Goal: Transaction & Acquisition: Purchase product/service

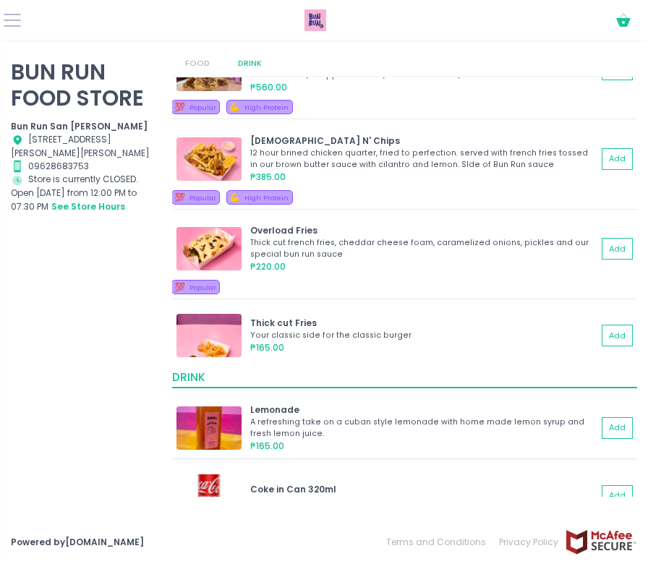
scroll to position [528, 0]
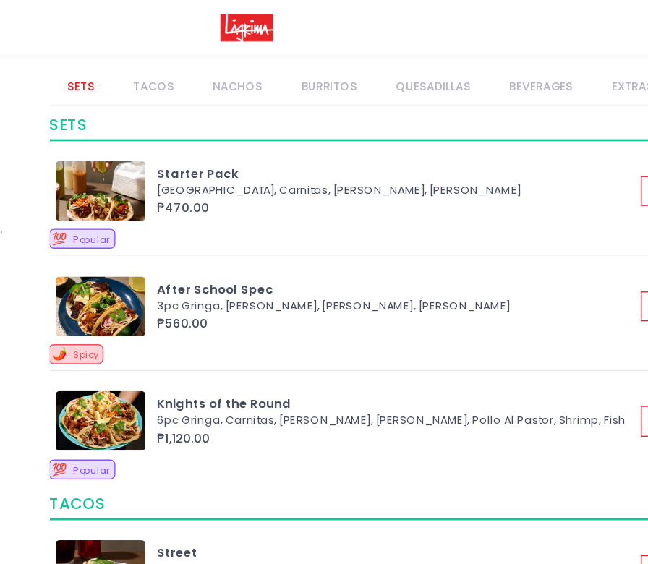
click at [252, 61] on link "TACOS" at bounding box center [248, 63] width 56 height 25
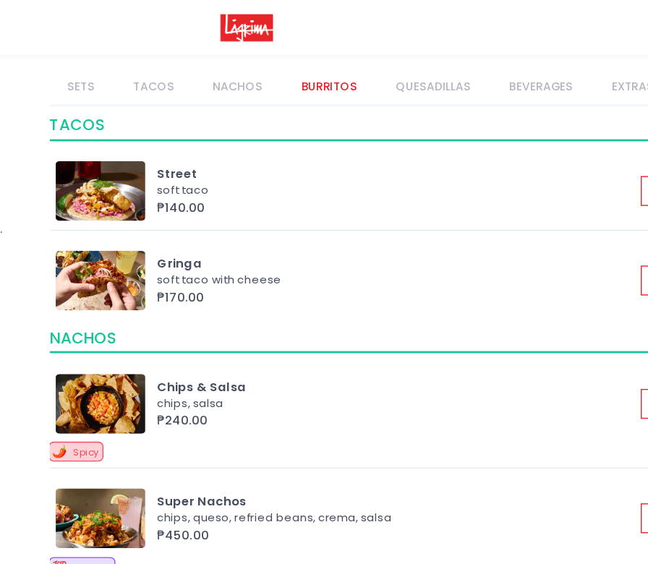
click at [442, 65] on link "QUESADILLAS" at bounding box center [451, 63] width 80 height 25
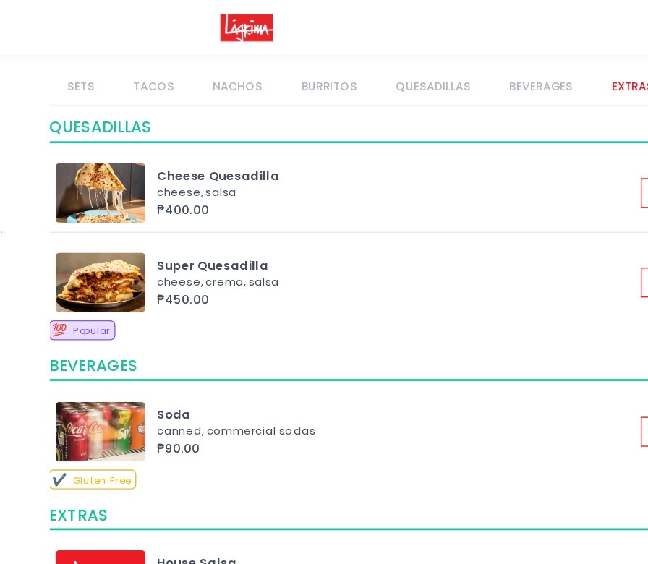
click at [542, 67] on link "BEVERAGES" at bounding box center [529, 63] width 72 height 25
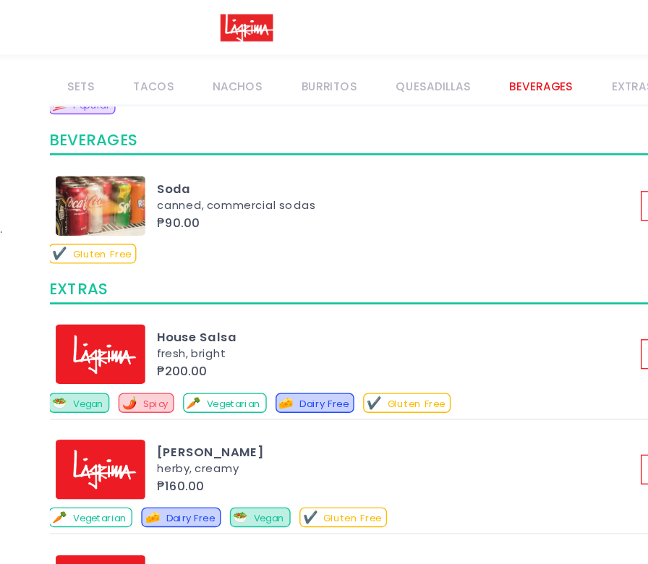
scroll to position [1069, 0]
